Goal: Task Accomplishment & Management: Use online tool/utility

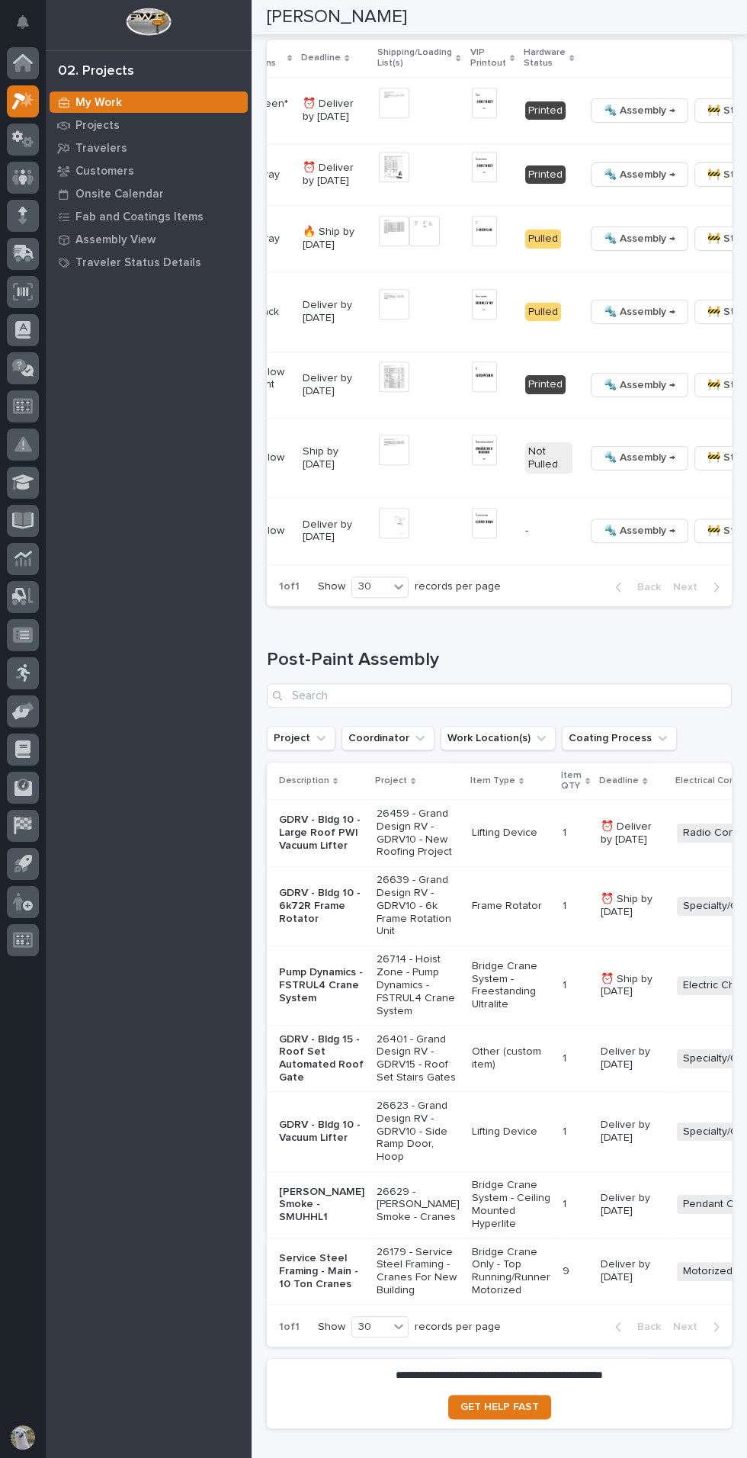
scroll to position [0, 413]
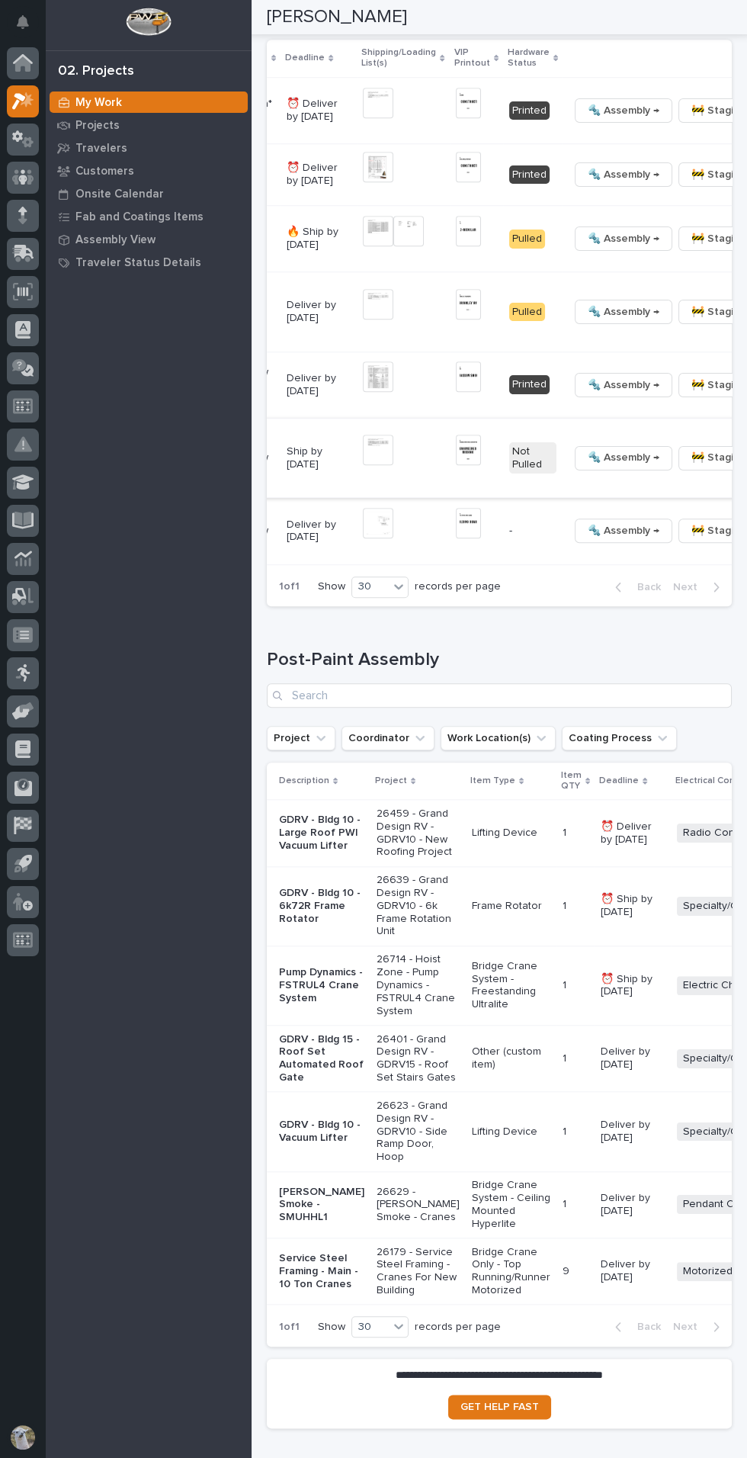
click at [588, 467] on span "🔩 Assembly →" at bounding box center [624, 457] width 72 height 18
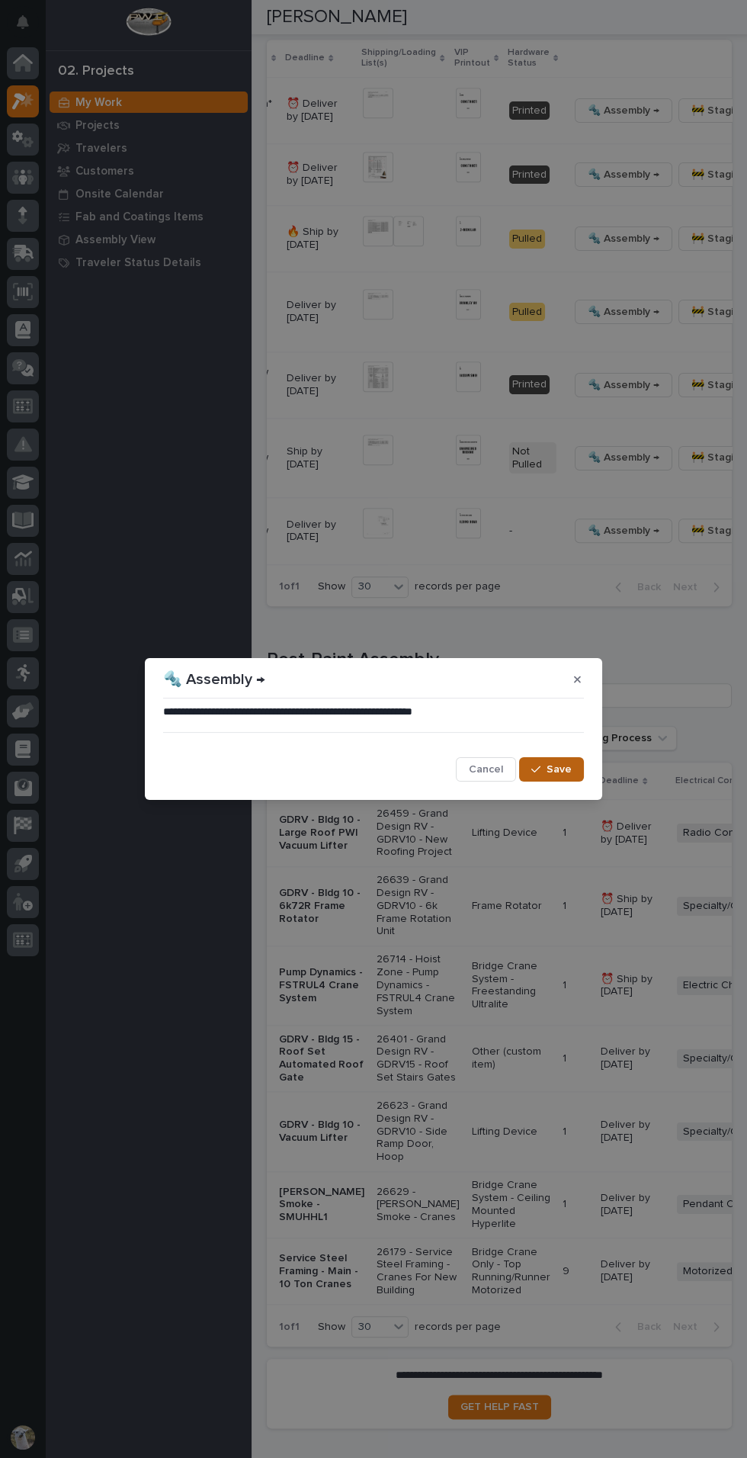
click at [564, 774] on span "Save" at bounding box center [559, 770] width 25 height 14
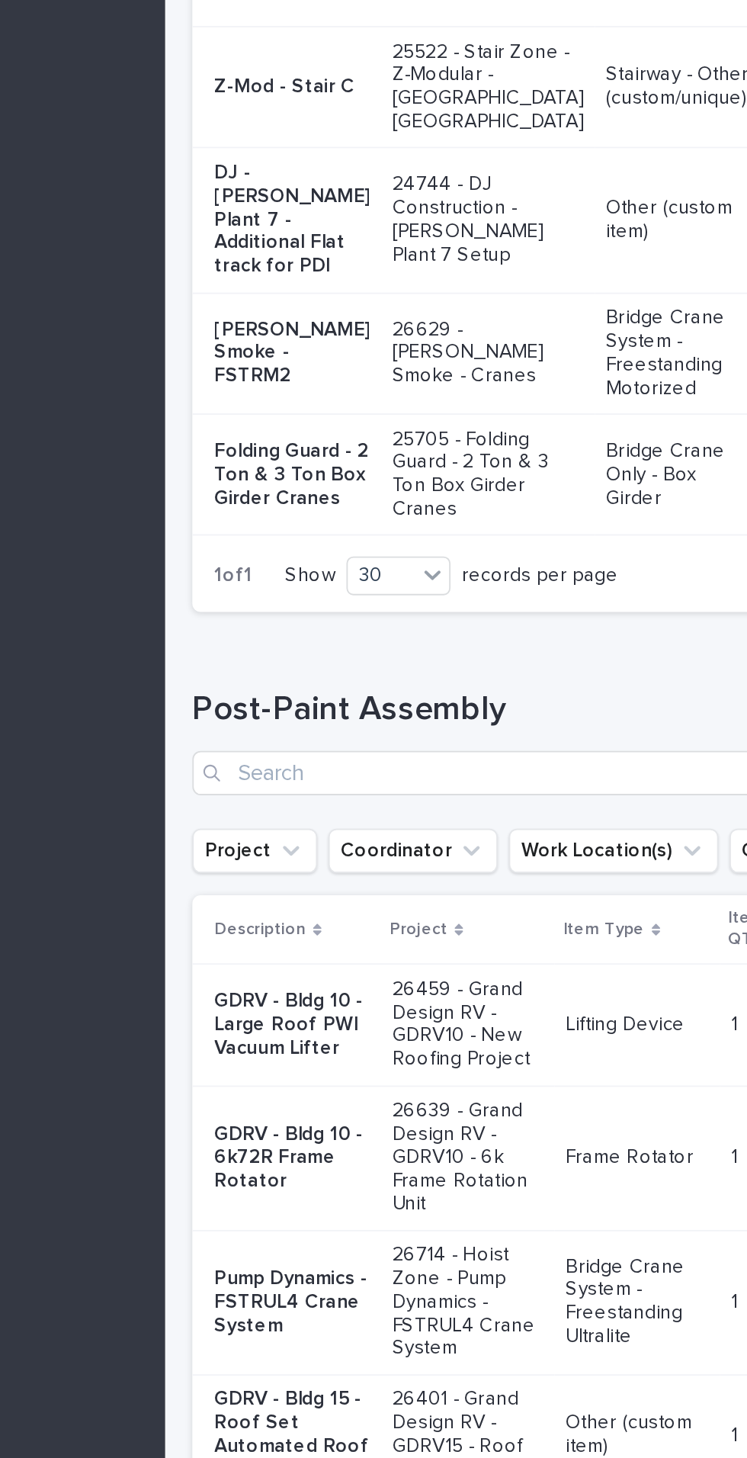
scroll to position [1594, 0]
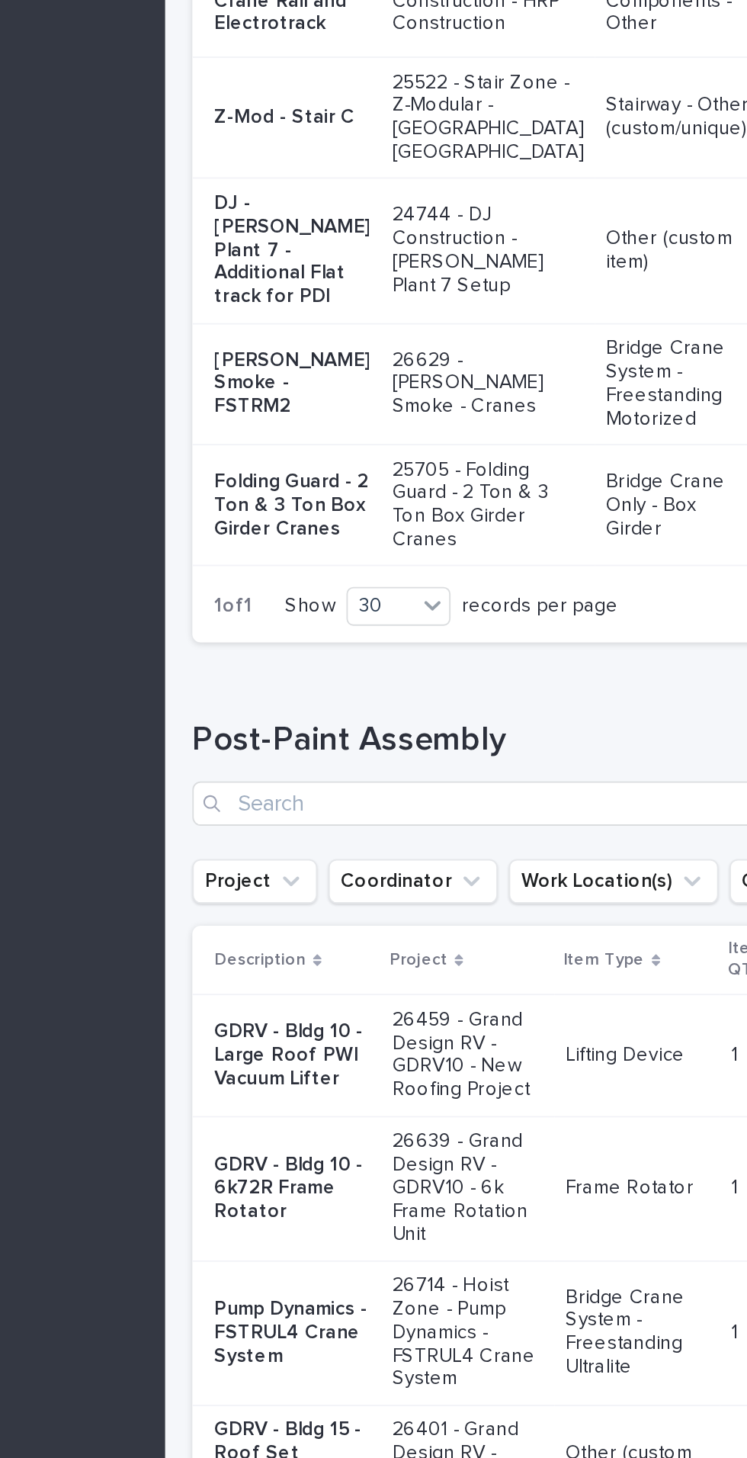
click at [307, 310] on p "HRP - Main - Bridge Crane" at bounding box center [321, 297] width 85 height 26
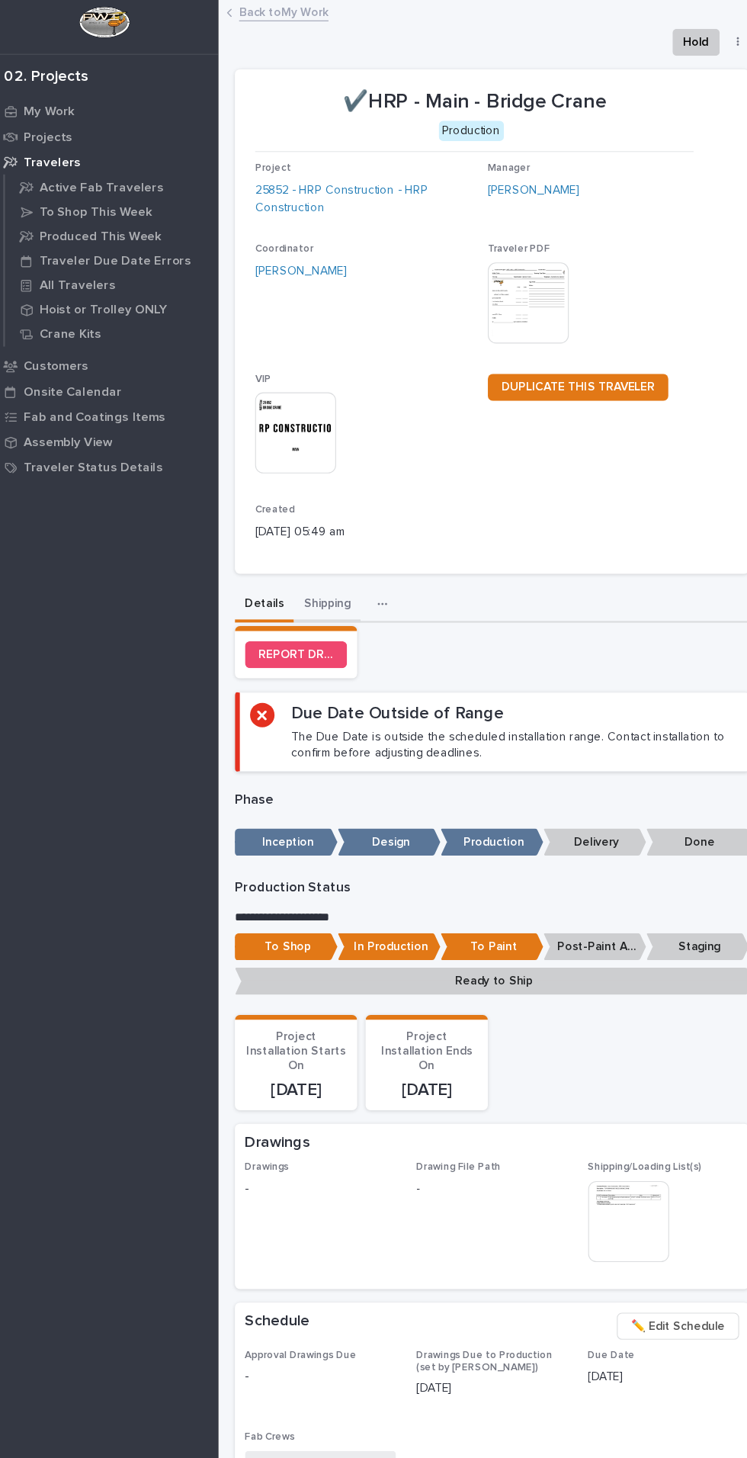
click at [352, 550] on button "Shipping" at bounding box center [350, 548] width 60 height 32
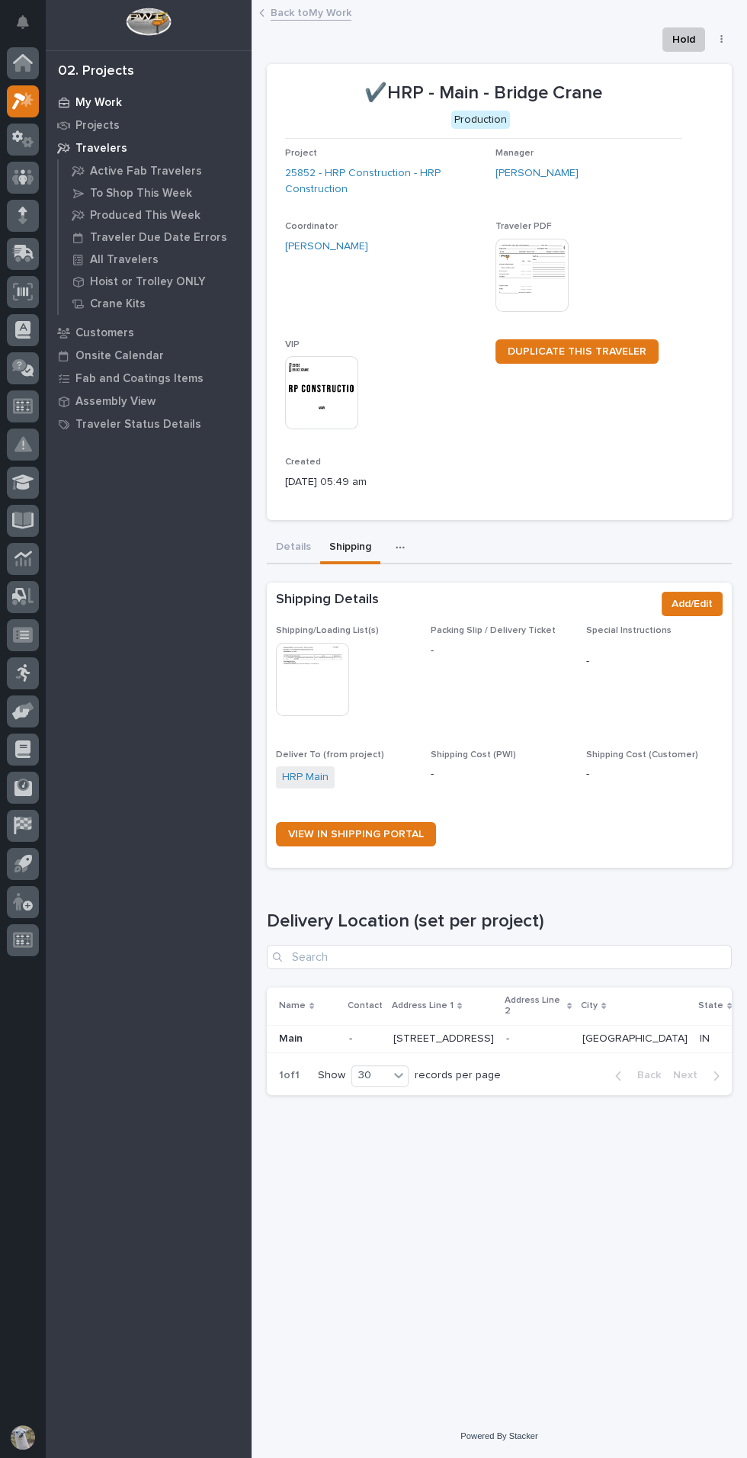
click at [106, 107] on p "My Work" at bounding box center [98, 103] width 47 height 14
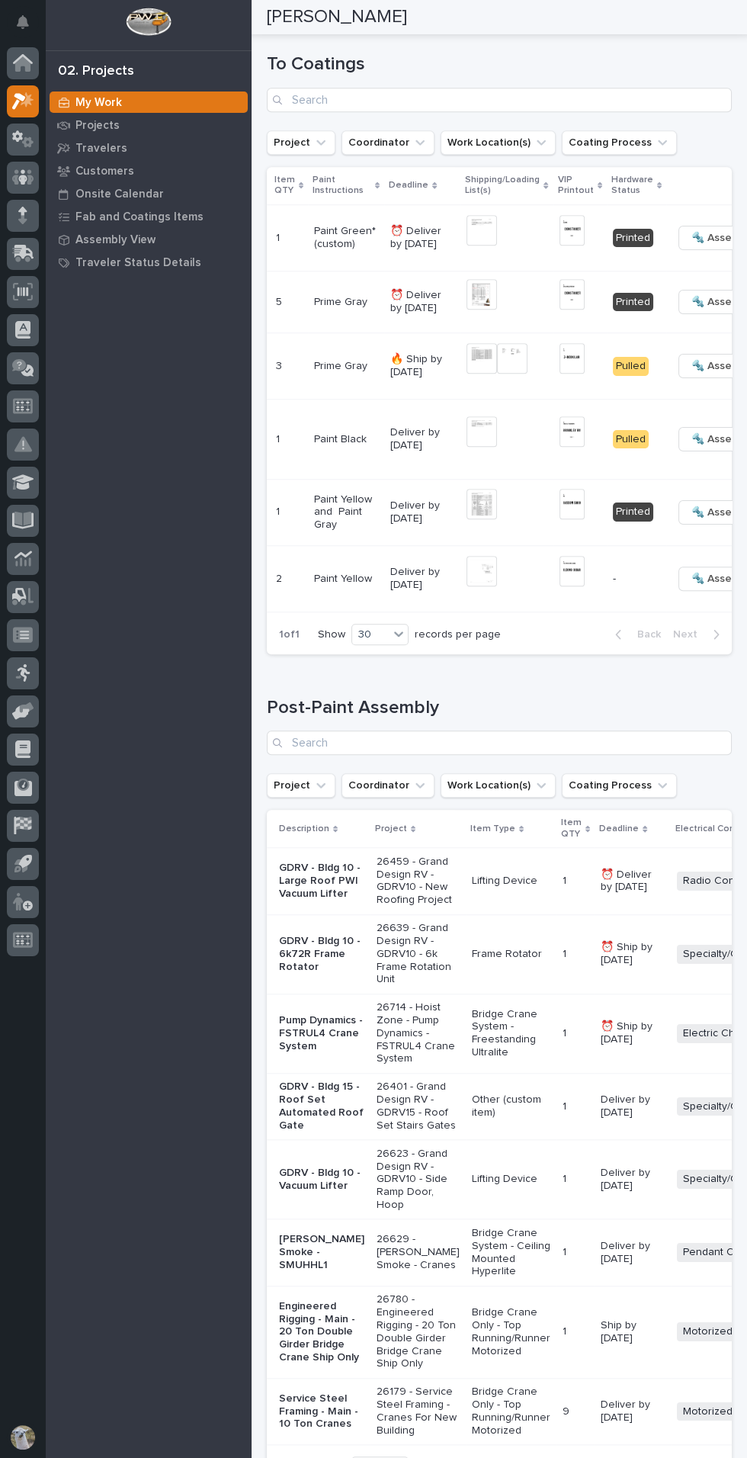
scroll to position [0, 325]
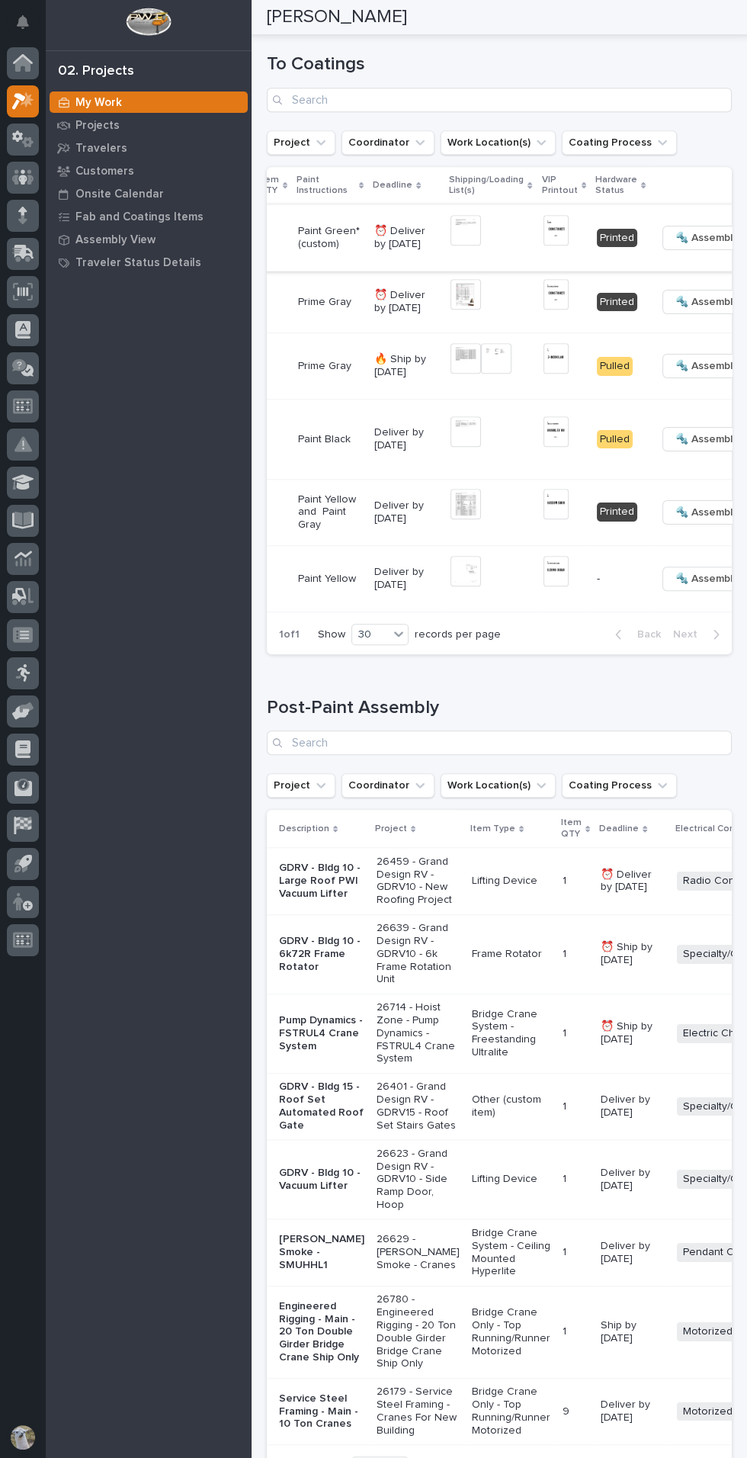
click at [676, 247] on span "🔩 Assembly →" at bounding box center [712, 238] width 72 height 18
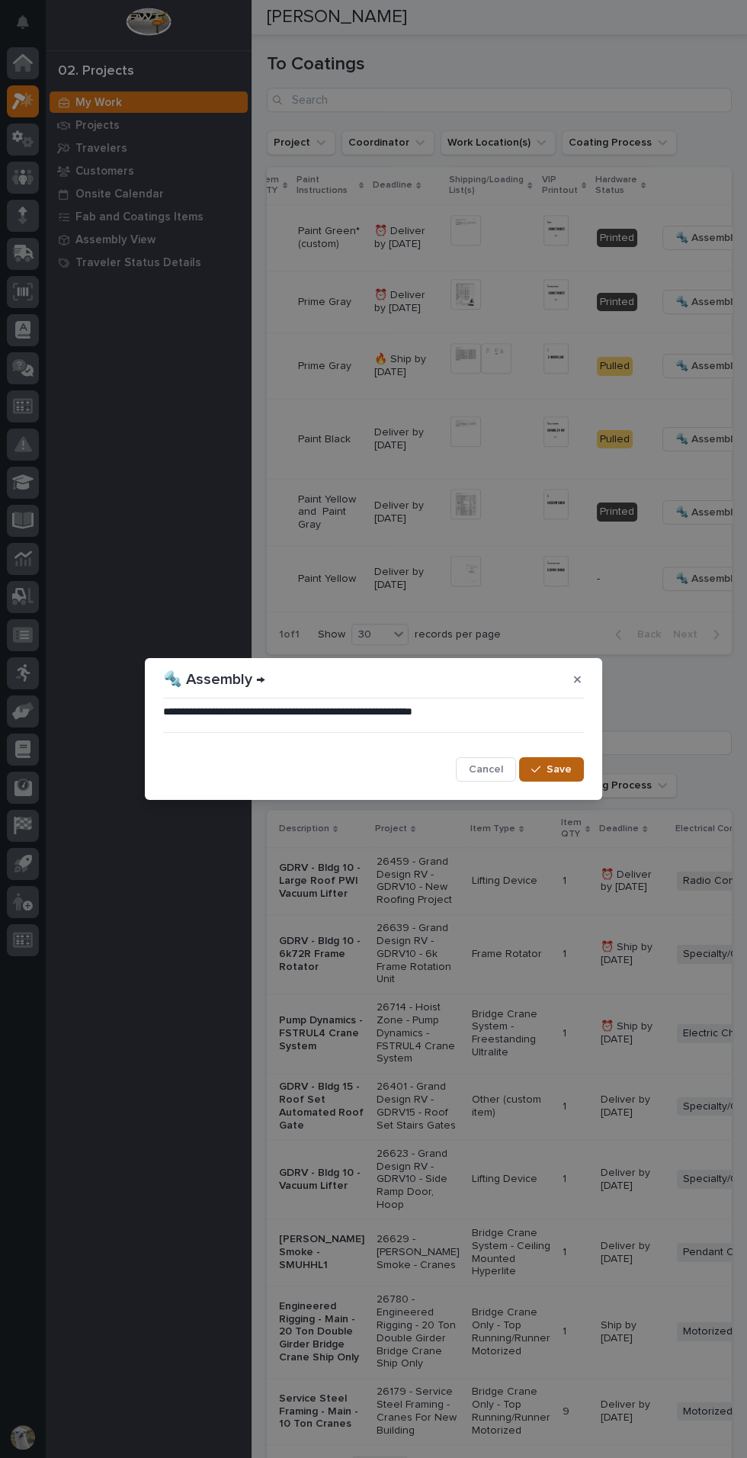
click at [561, 767] on span "Save" at bounding box center [559, 770] width 25 height 14
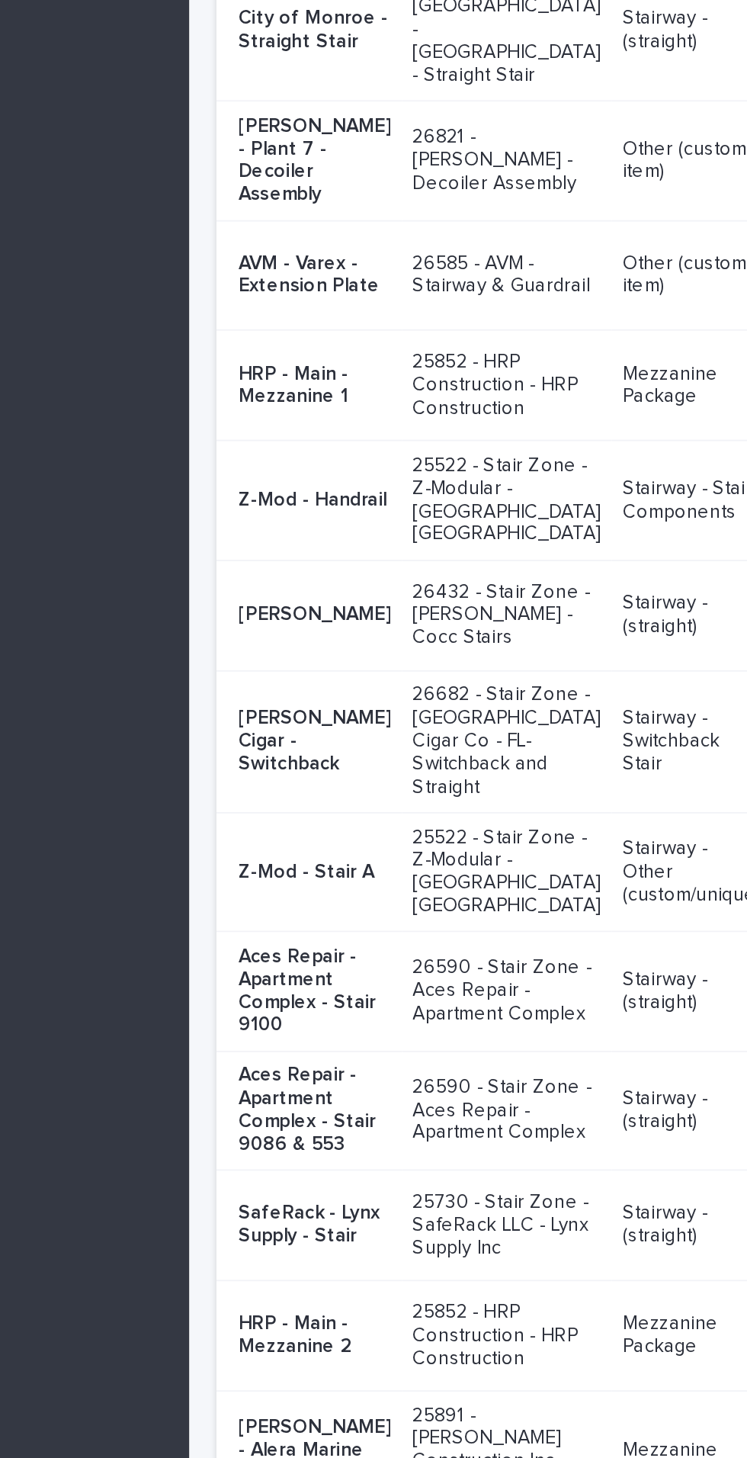
scroll to position [21, 0]
